Goal: Transaction & Acquisition: Purchase product/service

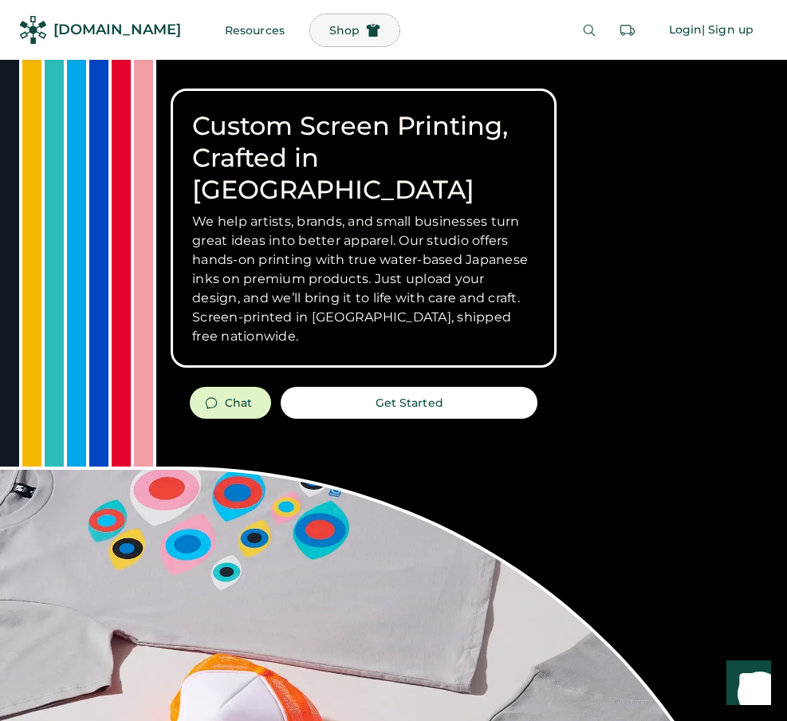
click at [329, 25] on span "Shop" at bounding box center [344, 30] width 30 height 11
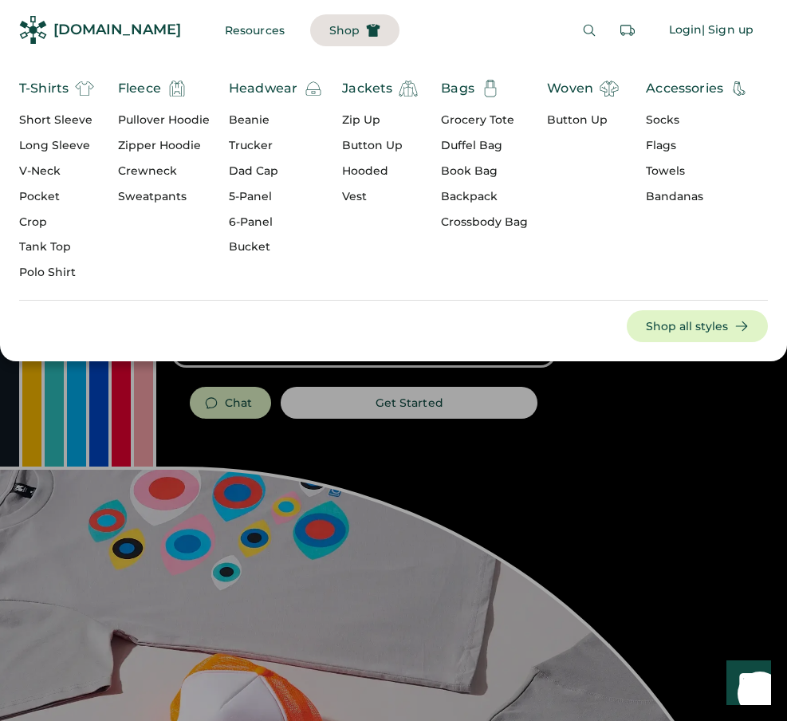
click at [375, 87] on div "Jackets" at bounding box center [367, 88] width 50 height 19
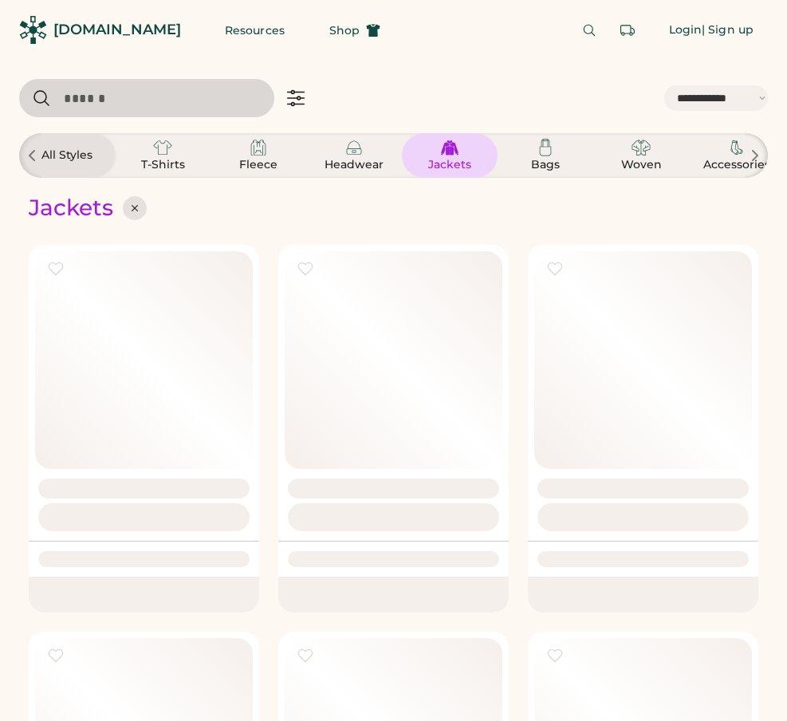
select select "*****"
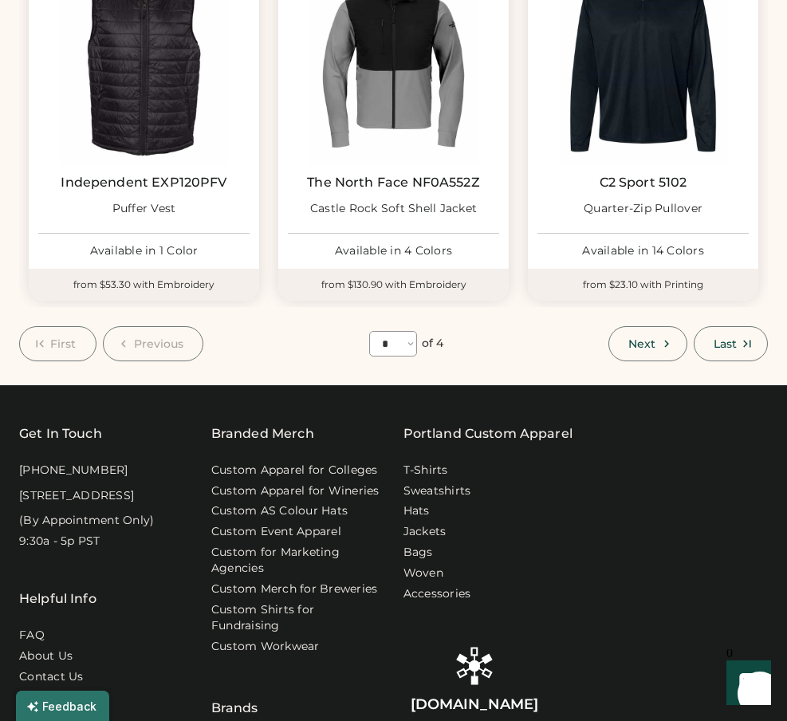
scroll to position [1426, 0]
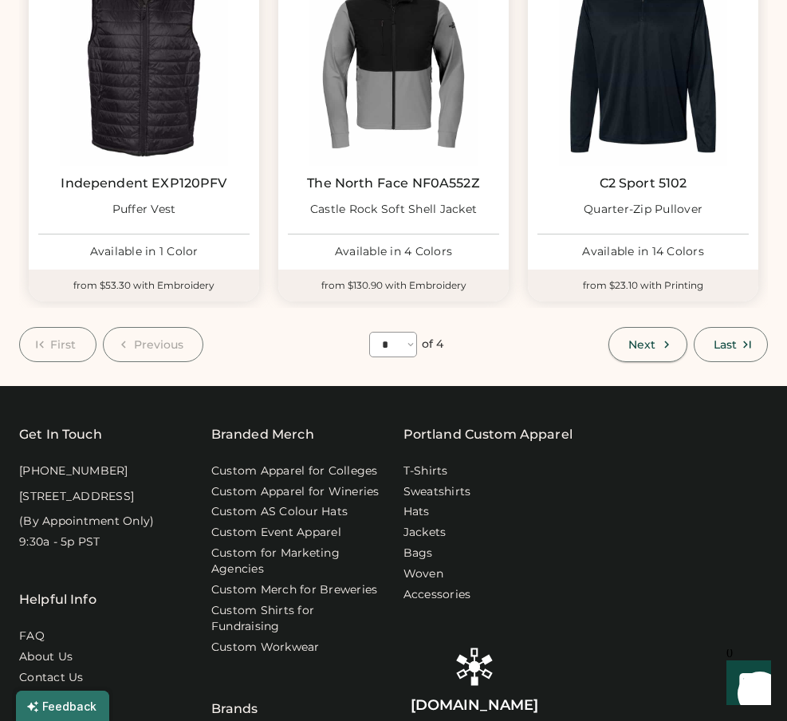
click at [655, 330] on button "Next" at bounding box center [647, 344] width 78 height 35
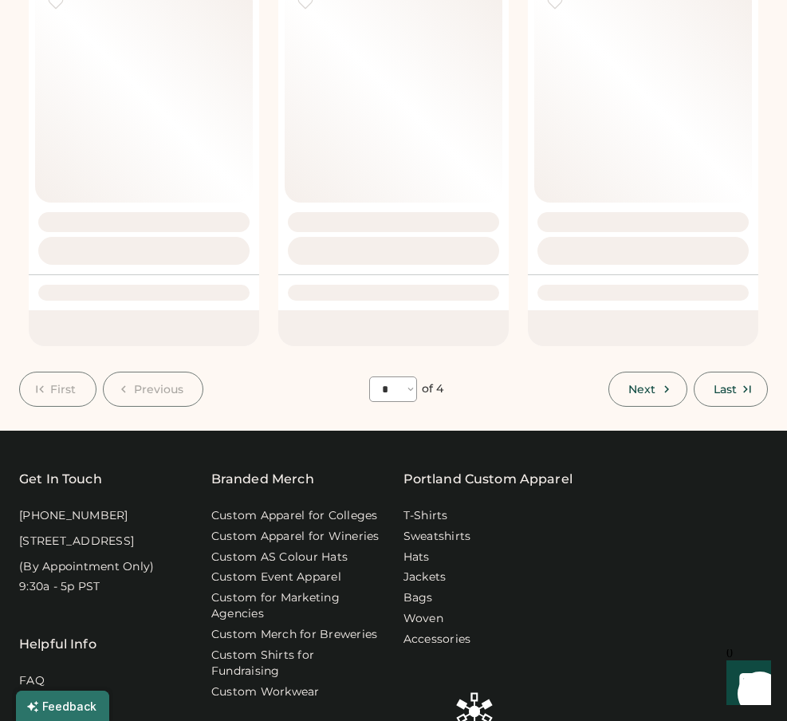
select select "*"
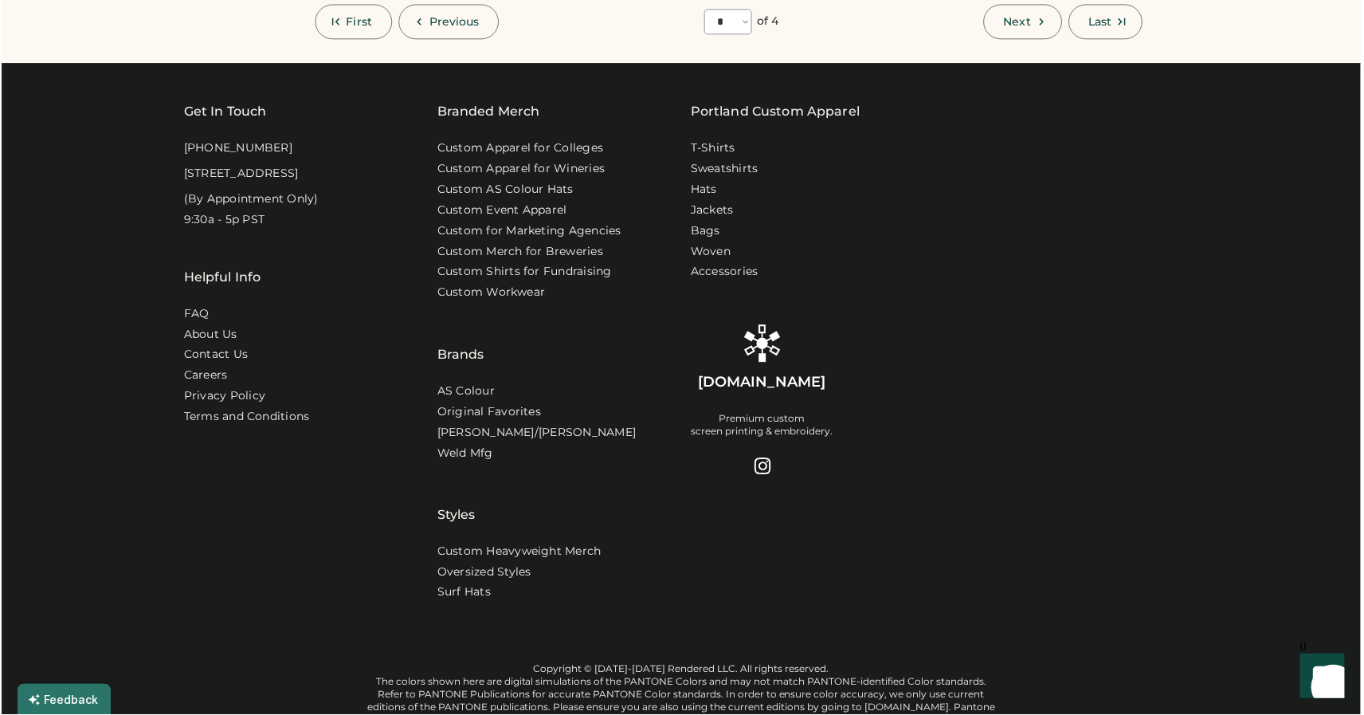
select select "*****"
select select "*"
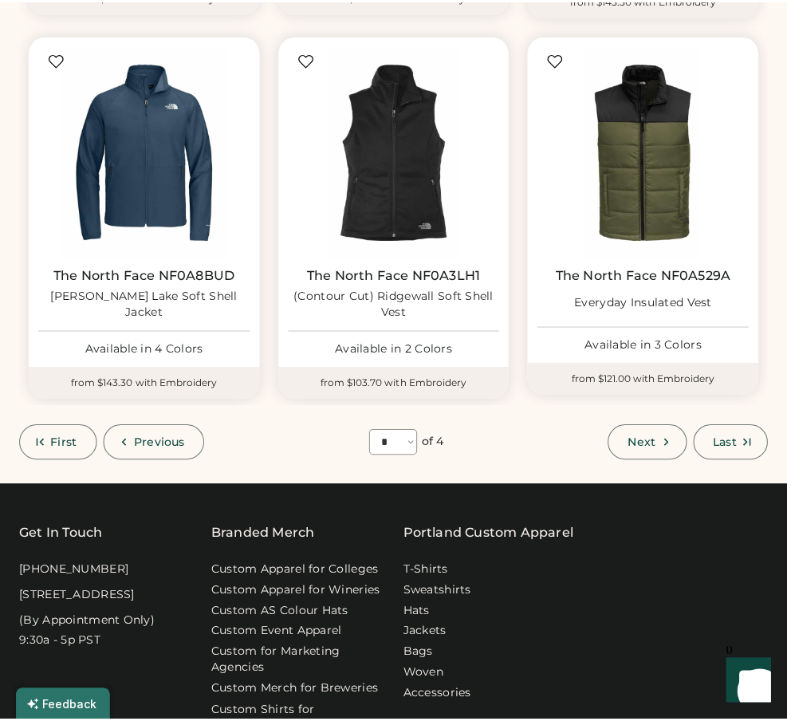
scroll to position [1355, 0]
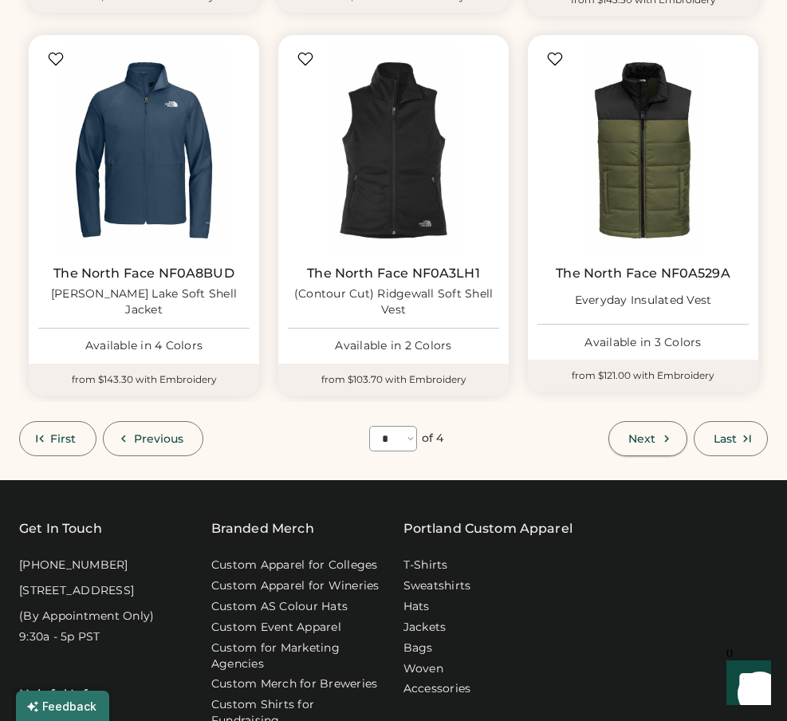
click at [669, 431] on icon at bounding box center [666, 438] width 14 height 14
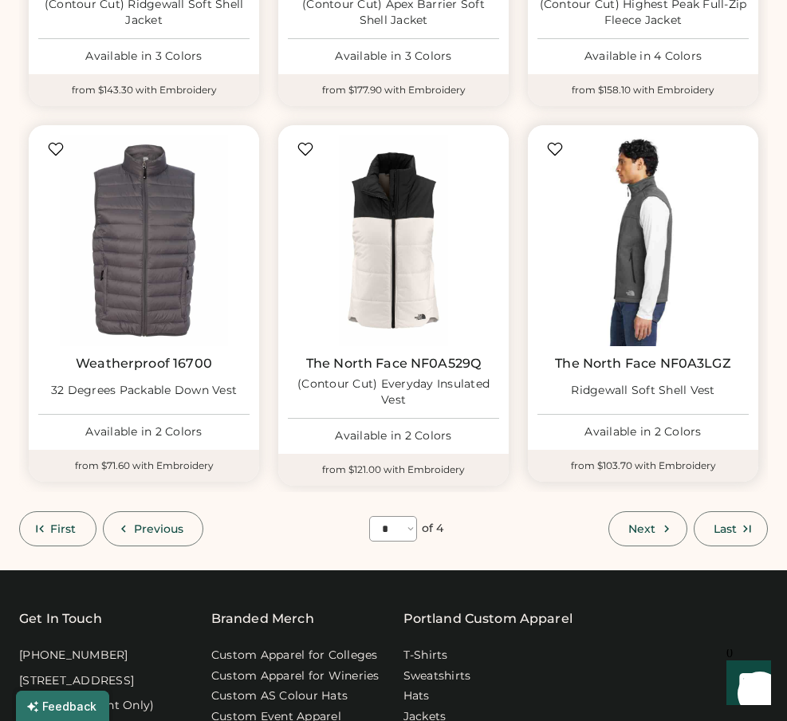
scroll to position [1267, 0]
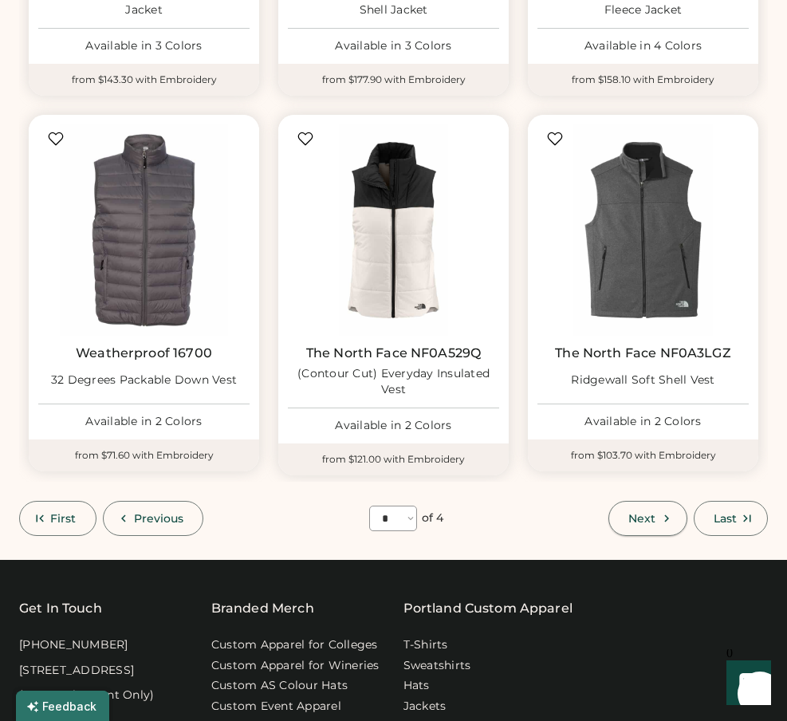
click at [664, 508] on button "Next" at bounding box center [647, 518] width 78 height 35
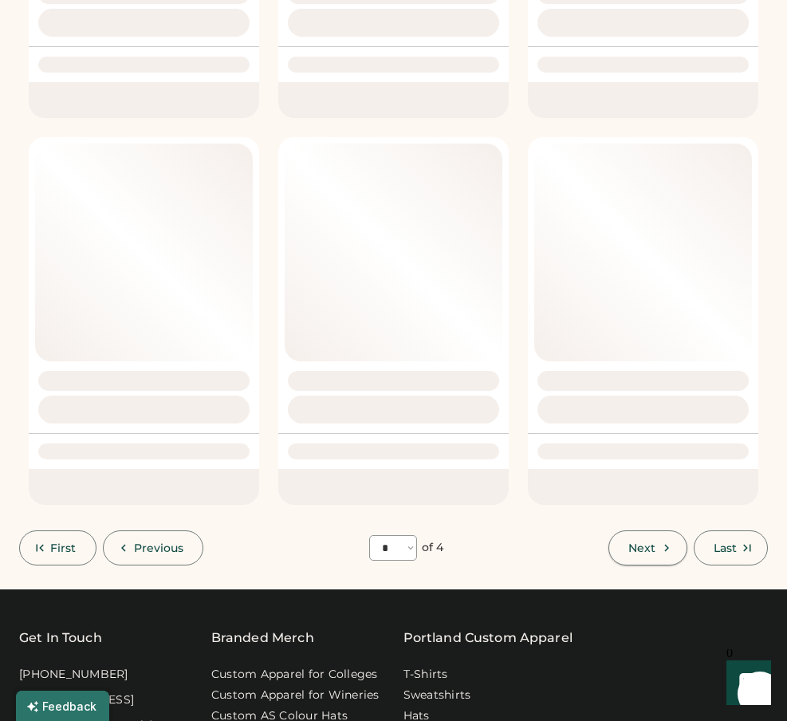
select select "*"
